Goal: Transaction & Acquisition: Book appointment/travel/reservation

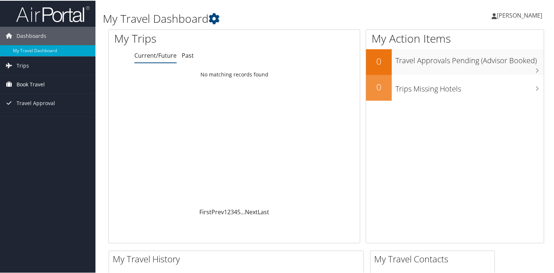
click at [48, 87] on link "Book Travel" at bounding box center [47, 84] width 95 height 18
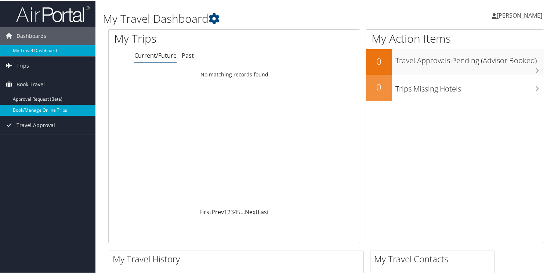
click at [49, 108] on link "Book/Manage Online Trips" at bounding box center [47, 109] width 95 height 11
